Goal: Task Accomplishment & Management: Manage account settings

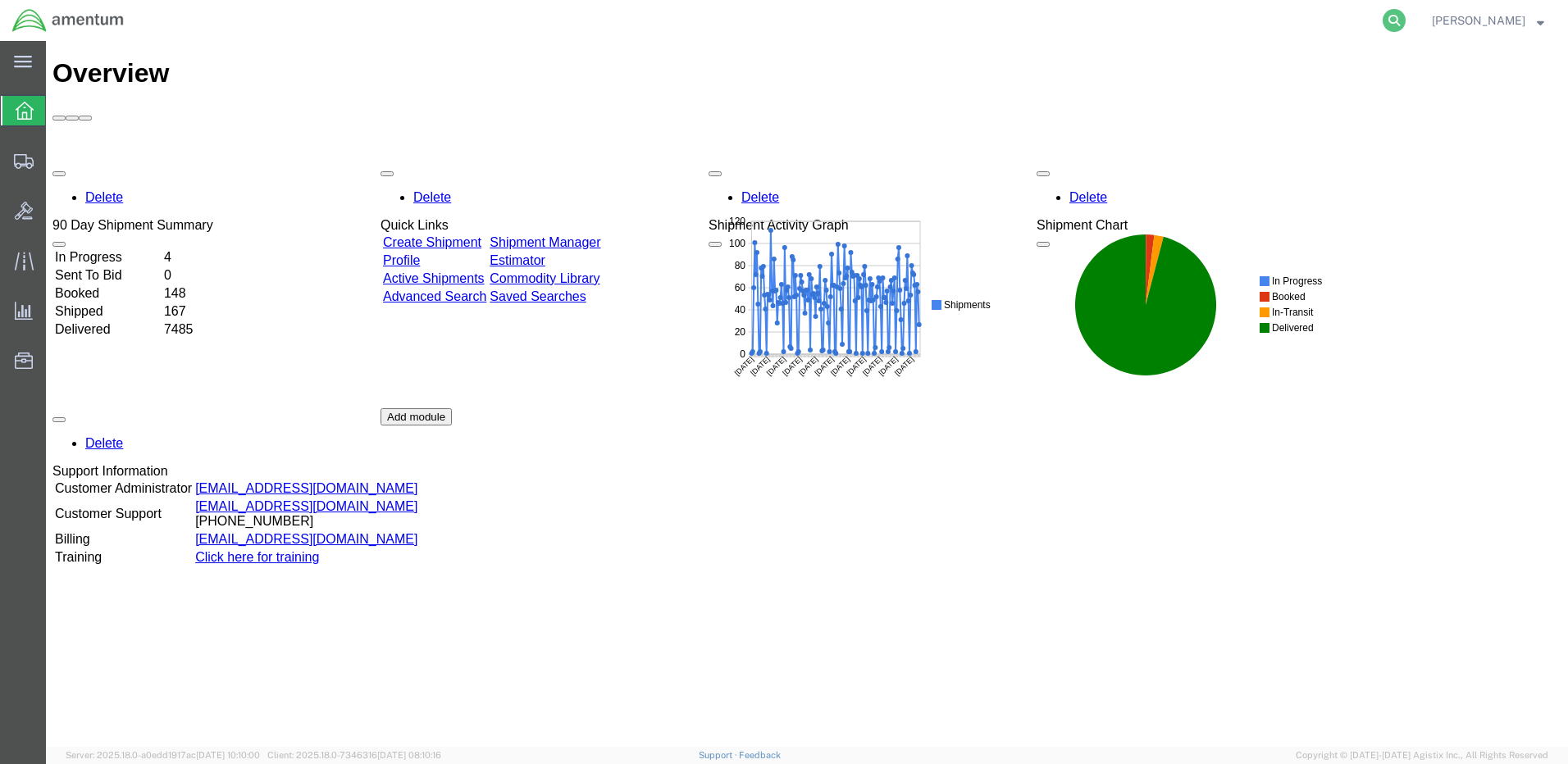
click at [1406, 21] on icon at bounding box center [1394, 21] width 23 height 23
paste input "DCO-25247-167730"
type input "DCO-25247-167730"
click at [1406, 19] on icon at bounding box center [1394, 21] width 23 height 23
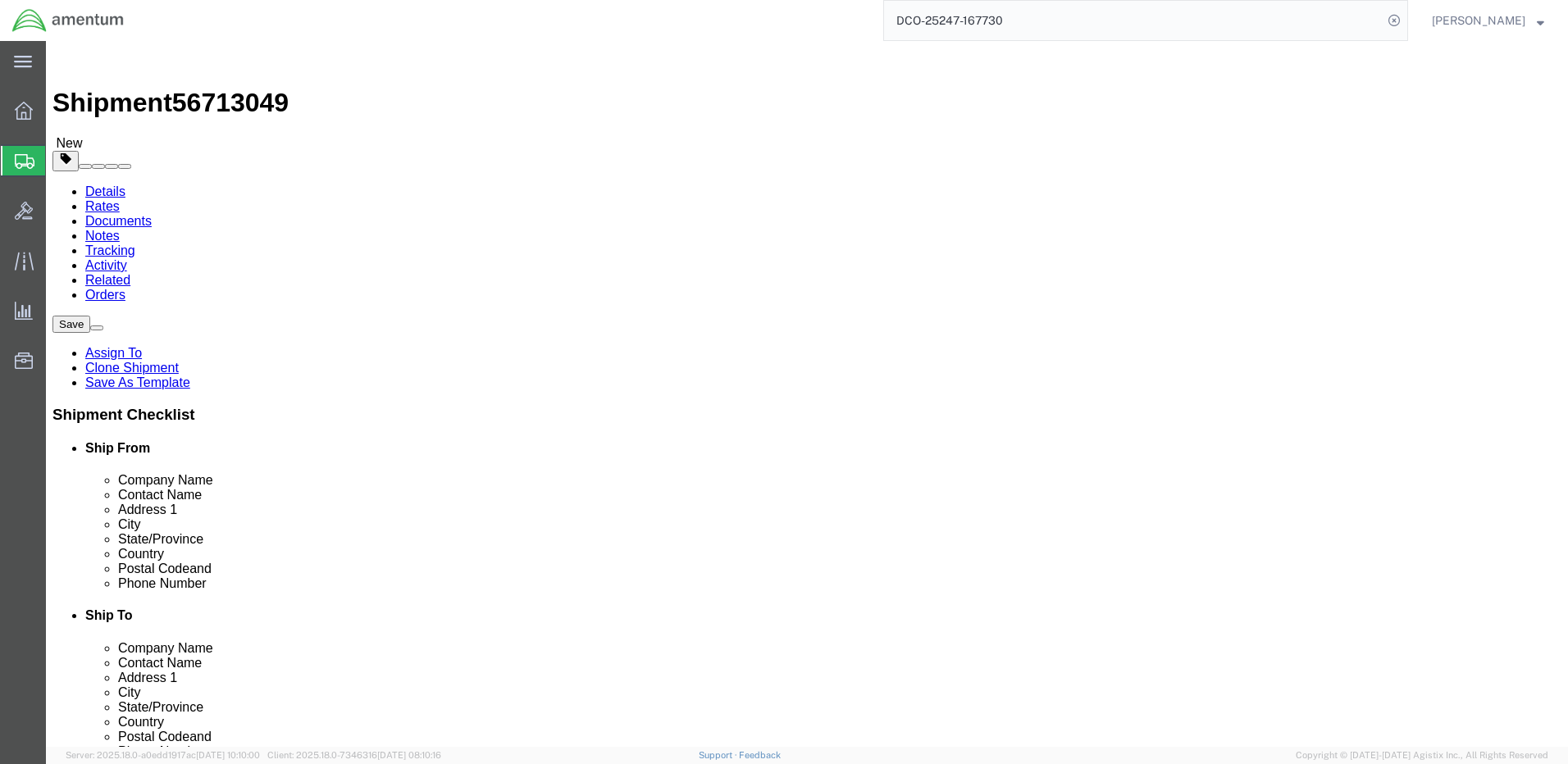
select select "42684"
select select
click button "Rate Shipment"
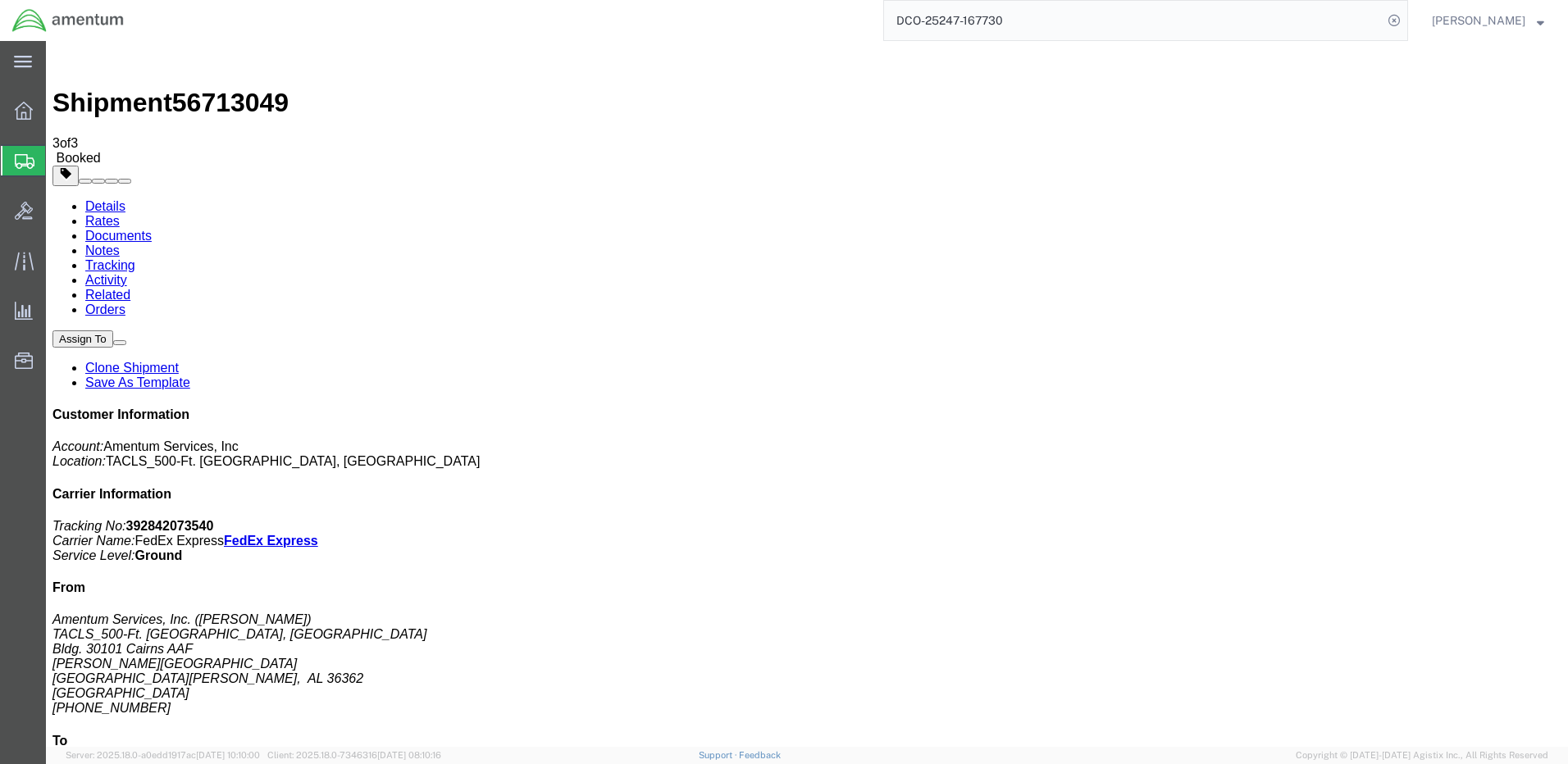
click at [103, 200] on link "Details" at bounding box center [105, 207] width 40 height 14
click link "Schedule pickup request"
click at [1537, 17] on strong "button" at bounding box center [1540, 20] width 7 height 5
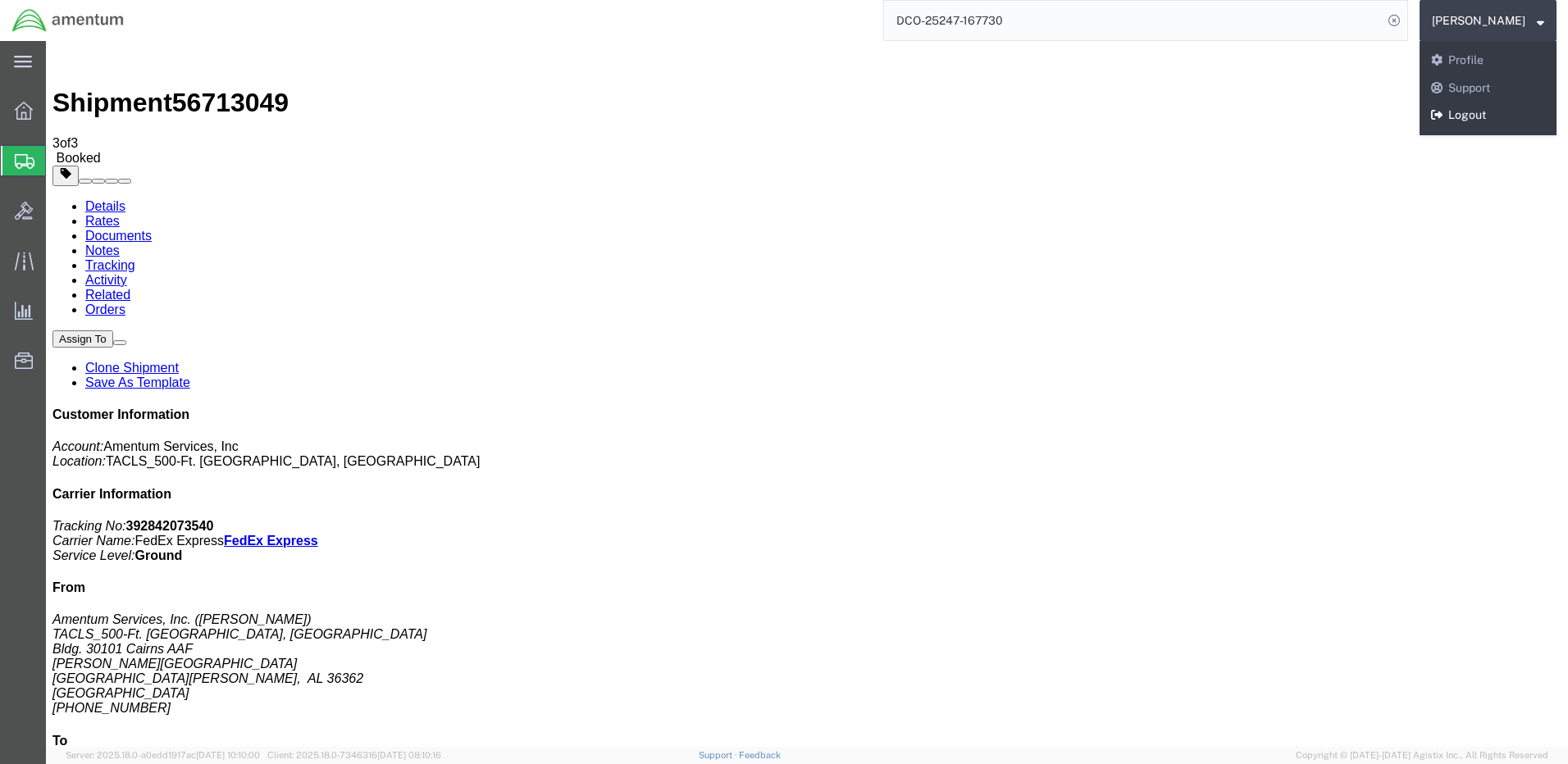
click at [1506, 110] on link "Logout" at bounding box center [1489, 115] width 137 height 28
